Goal: Information Seeking & Learning: Find specific fact

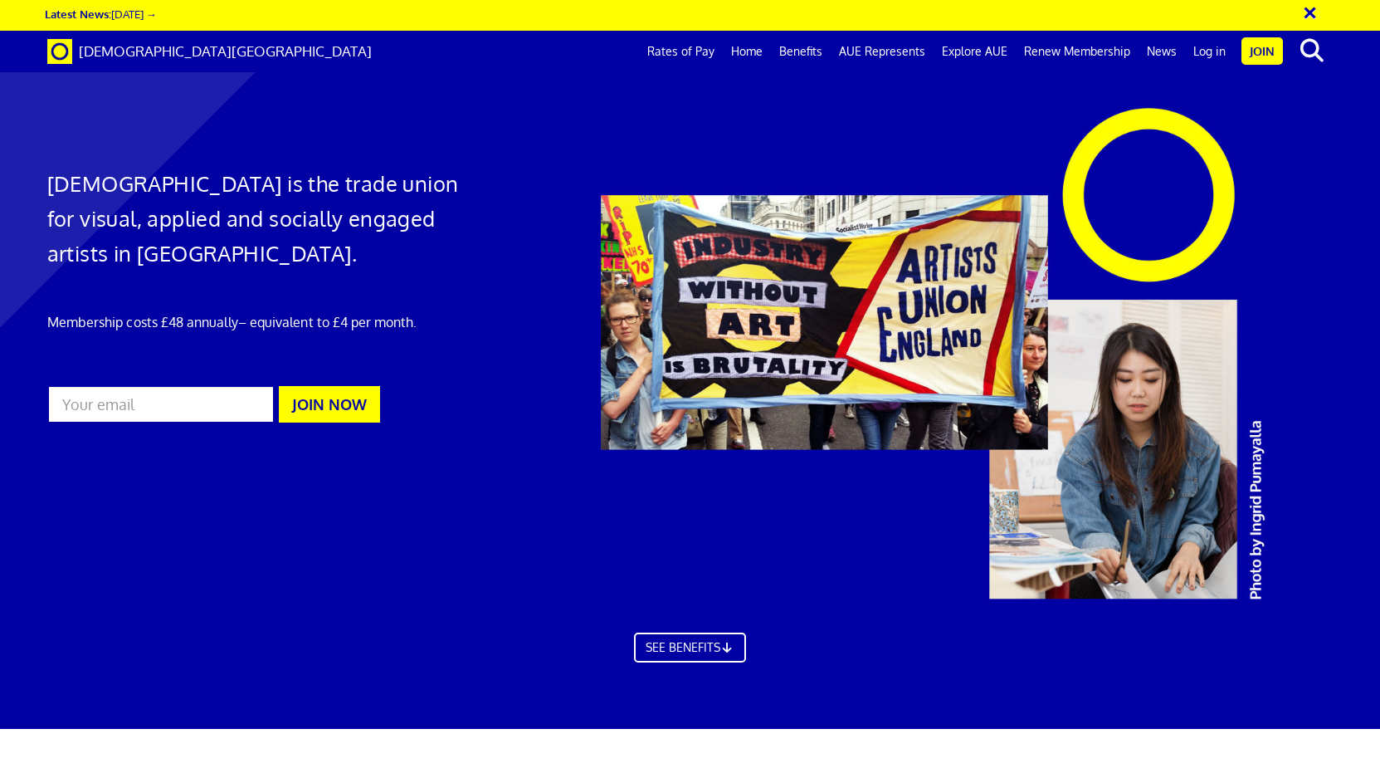
scroll to position [0, 17]
click at [709, 53] on link "Rates of Pay" at bounding box center [681, 51] width 84 height 41
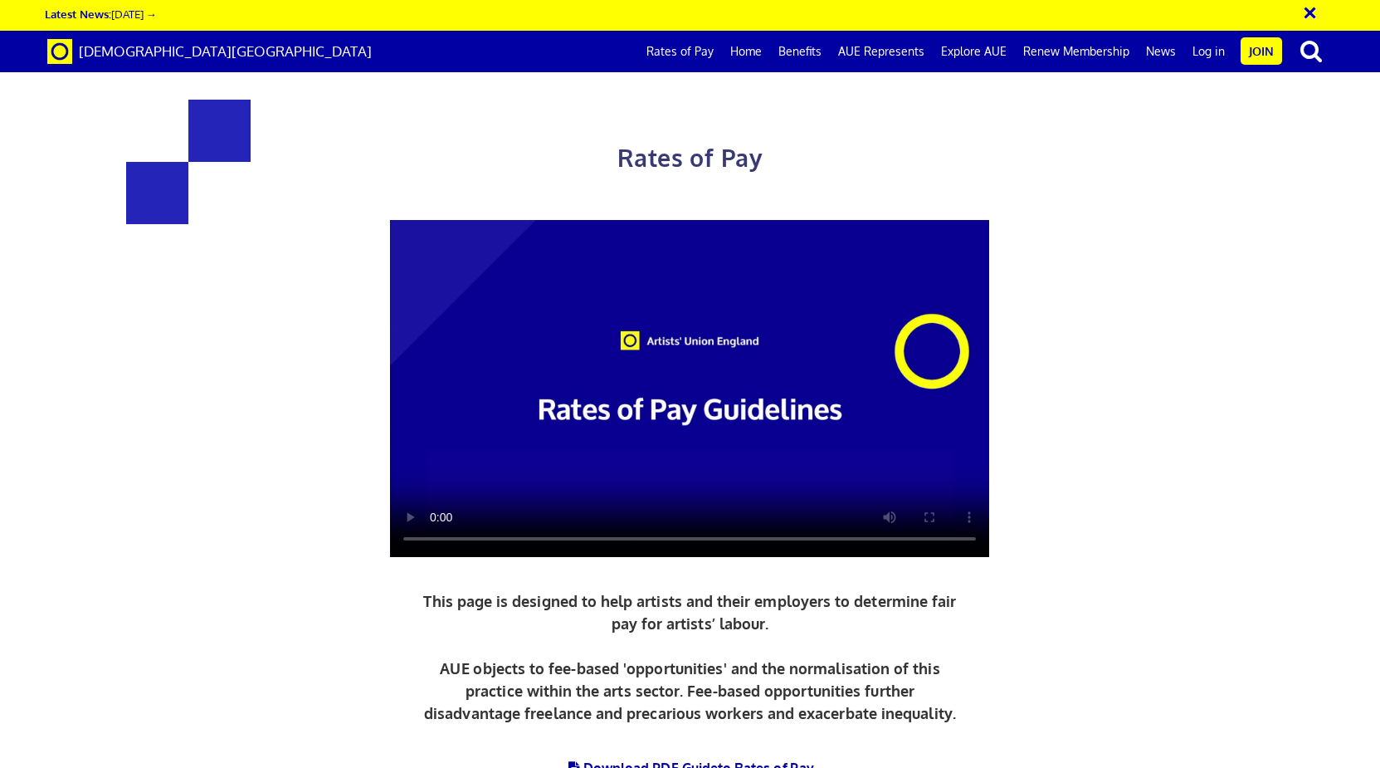
scroll to position [802, 0]
drag, startPoint x: 798, startPoint y: 354, endPoint x: 896, endPoint y: 349, distance: 98.9
copy h3 "£387.21"
